Goal: Task Accomplishment & Management: Manage account settings

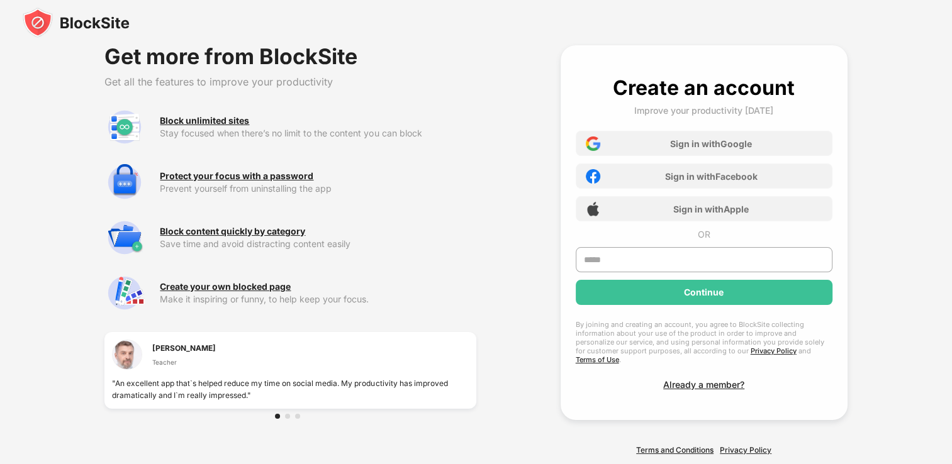
click at [91, 23] on img at bounding box center [76, 23] width 107 height 30
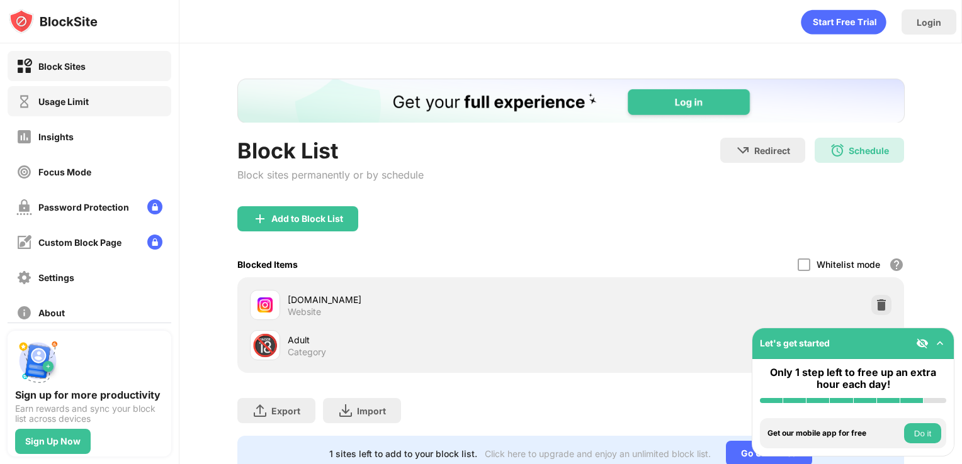
click at [90, 111] on div "Usage Limit" at bounding box center [90, 101] width 164 height 30
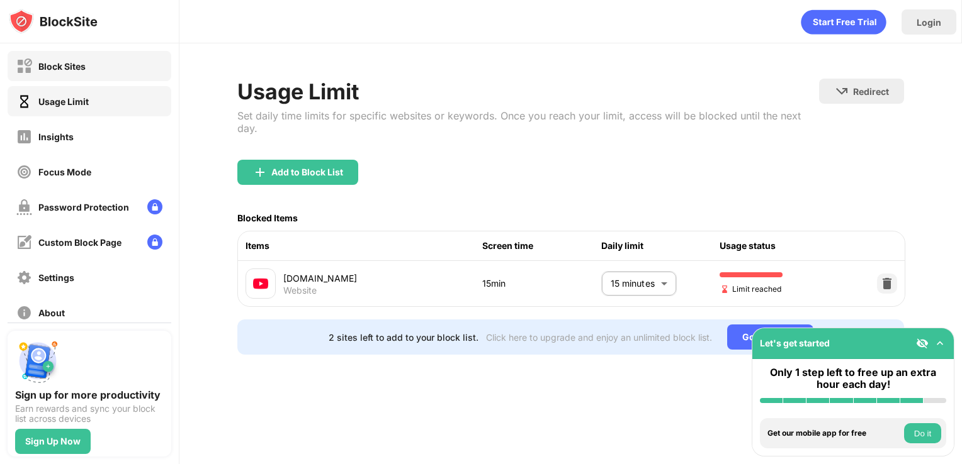
click at [90, 72] on div "Block Sites" at bounding box center [90, 66] width 164 height 30
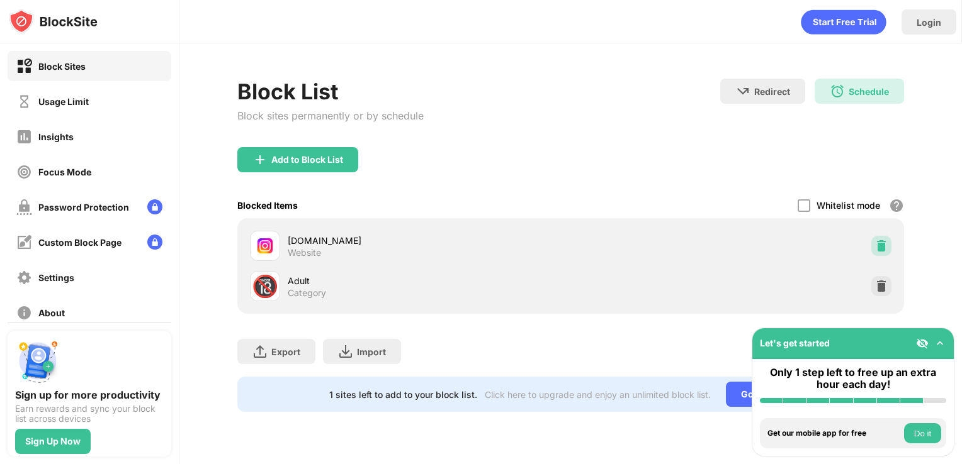
click at [874, 248] on div at bounding box center [881, 246] width 20 height 20
